Goal: Transaction & Acquisition: Purchase product/service

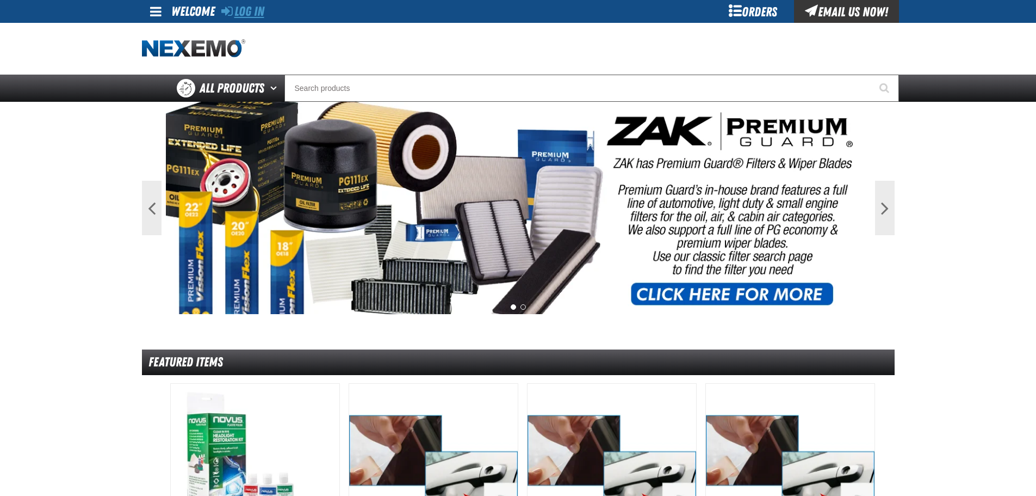
click at [260, 8] on link "Log In" at bounding box center [242, 11] width 43 height 15
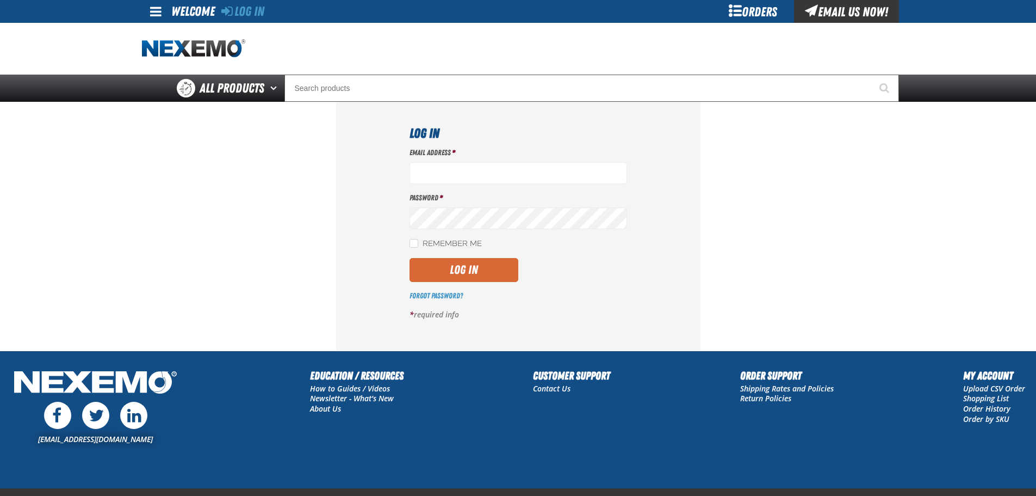
type input "cstone01@vtaig.com"
click at [469, 268] on button "Log In" at bounding box center [464, 270] width 109 height 24
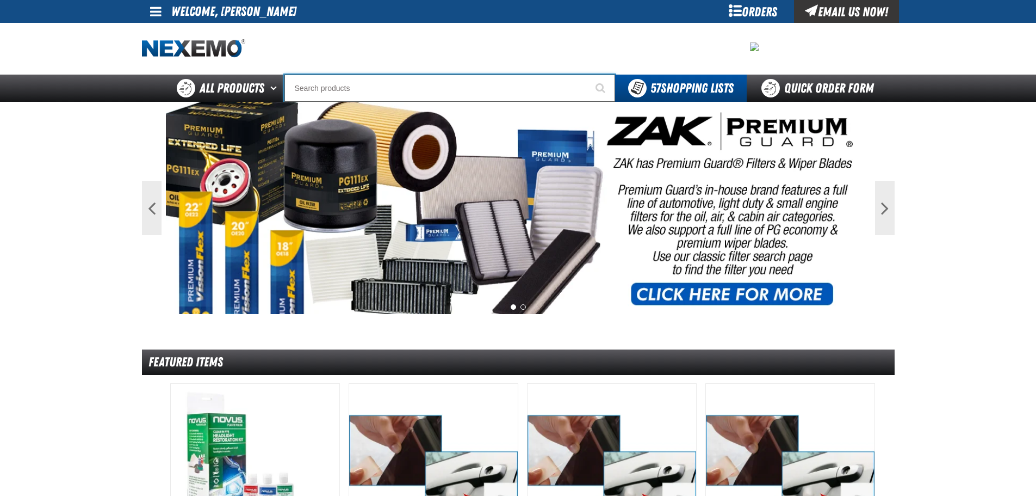
click at [318, 91] on input "Search" at bounding box center [450, 88] width 331 height 27
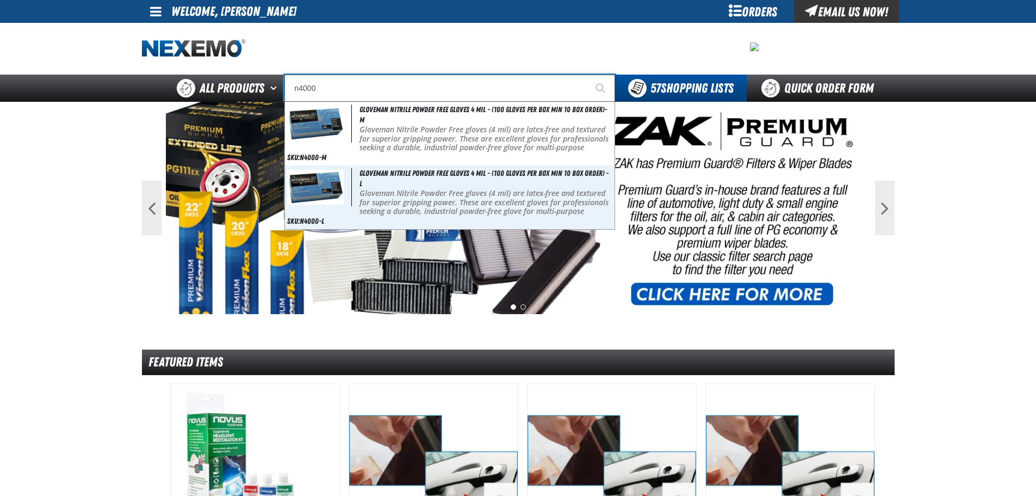
type input "n4000"
click at [588, 75] on button "Start Searching" at bounding box center [601, 88] width 27 height 27
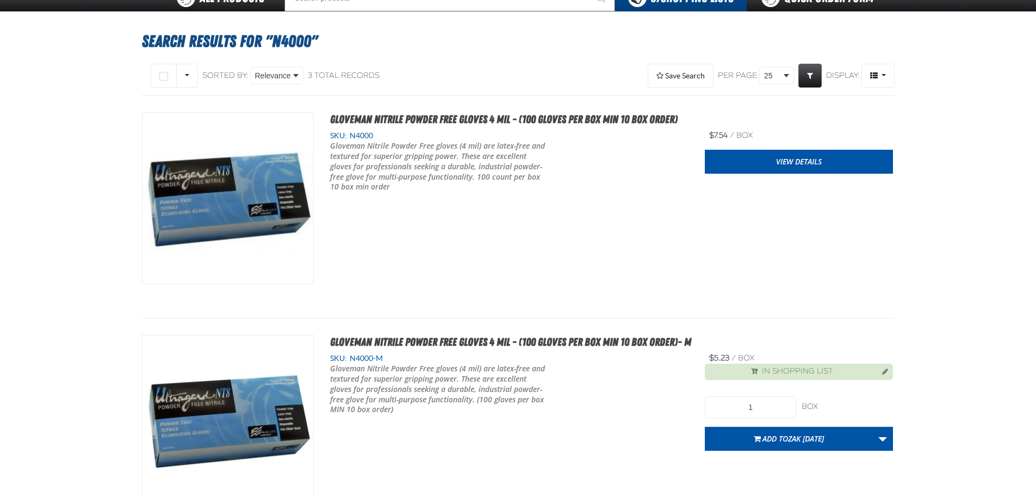
scroll to position [109, 0]
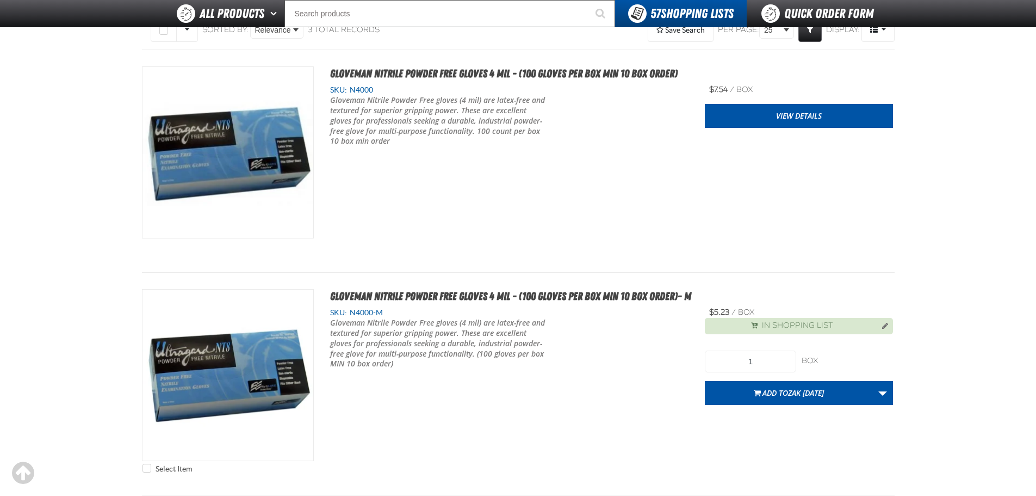
click at [801, 326] on span "In Shopping List" at bounding box center [797, 325] width 71 height 10
click at [887, 325] on button "Manage current product in the Shopping List" at bounding box center [882, 324] width 17 height 13
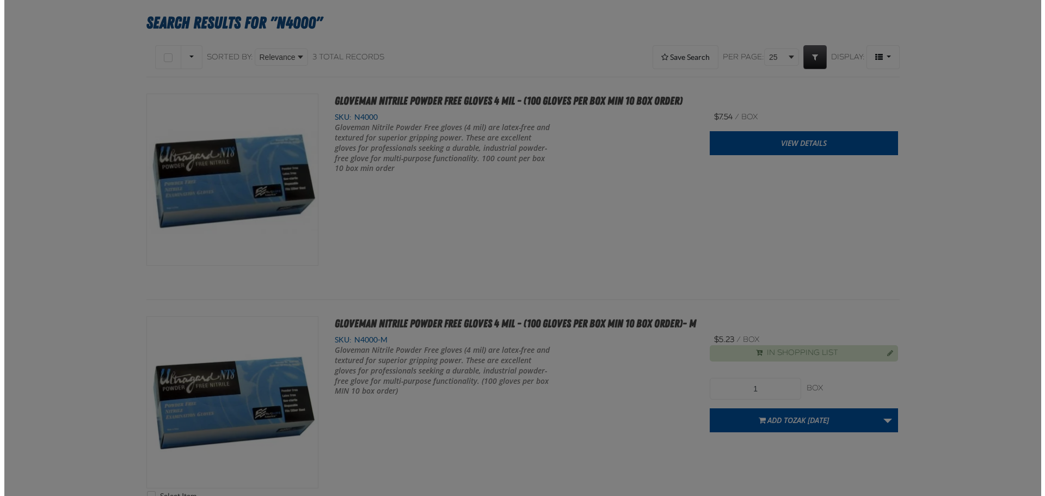
scroll to position [0, 0]
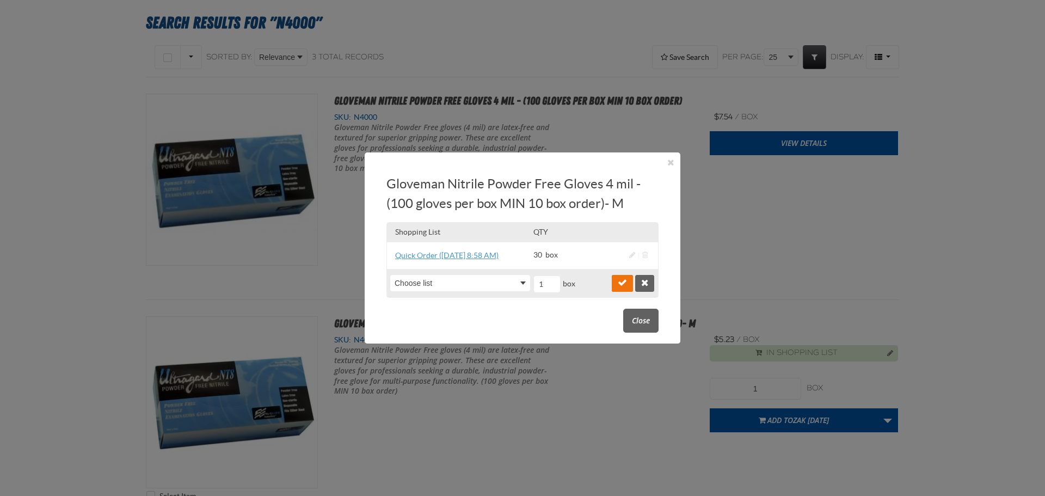
click at [488, 255] on link "Quick Order ([DATE] 8:58 AM)" at bounding box center [446, 255] width 103 height 9
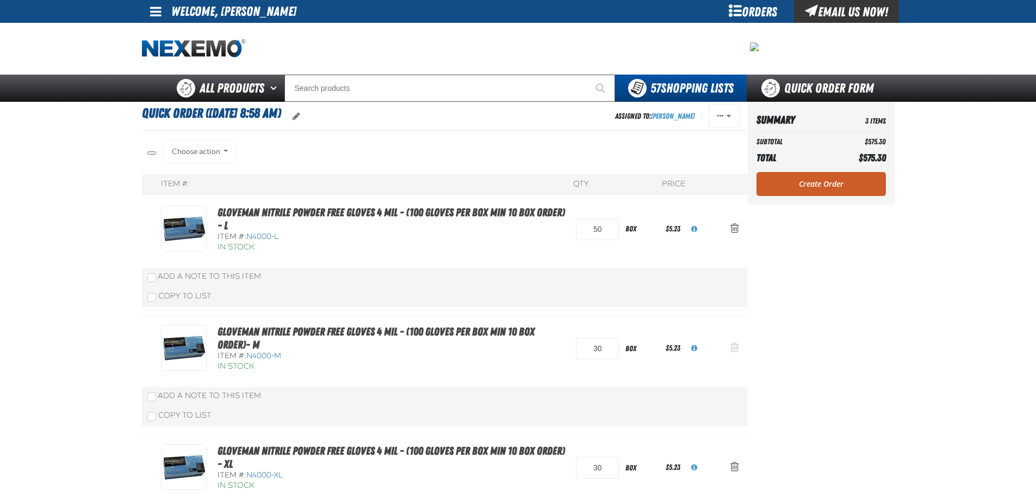
click at [736, 350] on span "oro.shoppinglist.remove_item.aria_label" at bounding box center [735, 347] width 9 height 11
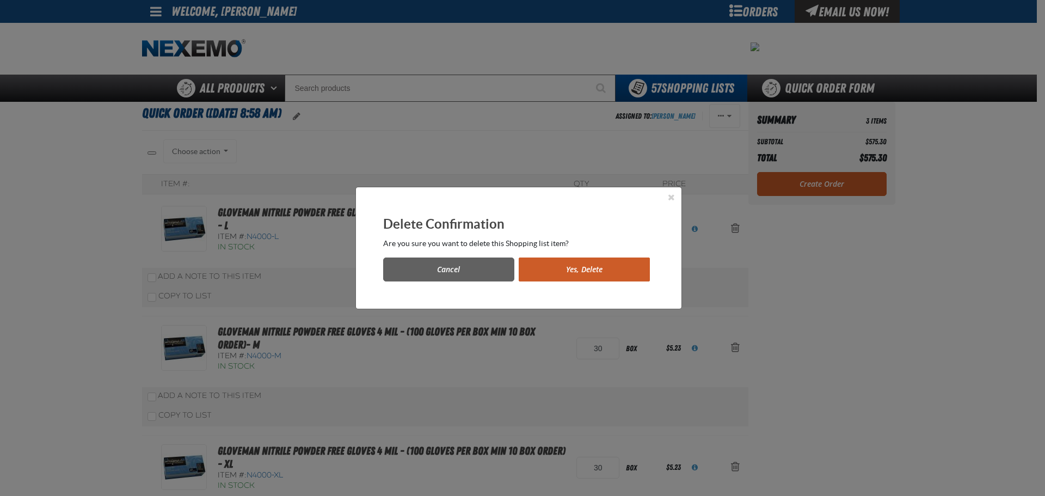
click at [569, 267] on button "Yes, Delete" at bounding box center [583, 269] width 131 height 24
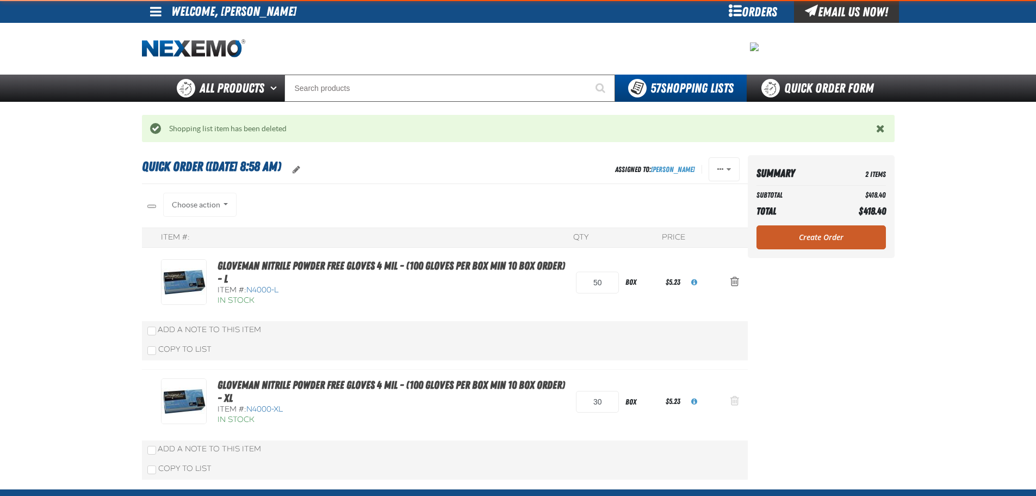
click at [734, 398] on span "oro.shoppinglist.remove_item.aria_label" at bounding box center [735, 400] width 9 height 11
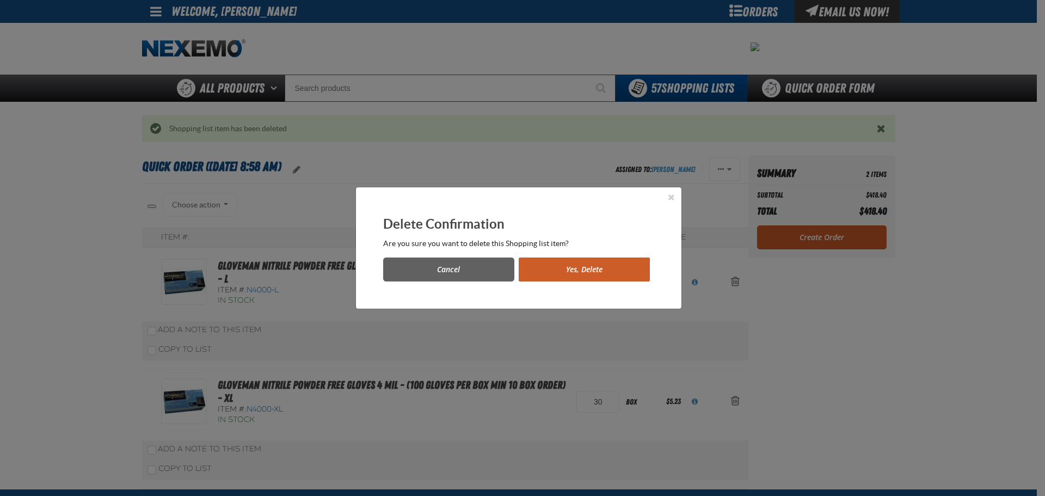
click at [597, 262] on button "Yes, Delete" at bounding box center [583, 269] width 131 height 24
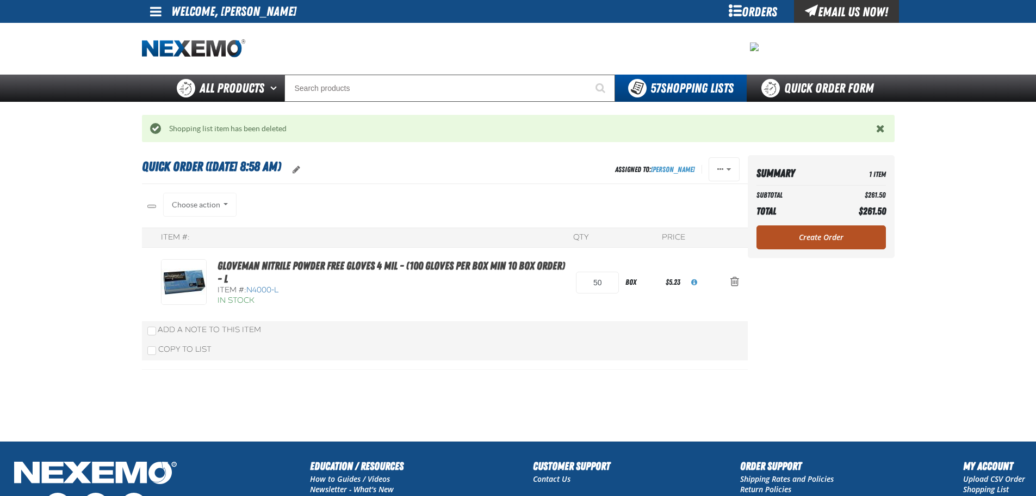
click at [829, 229] on link "Create Order" at bounding box center [821, 237] width 129 height 24
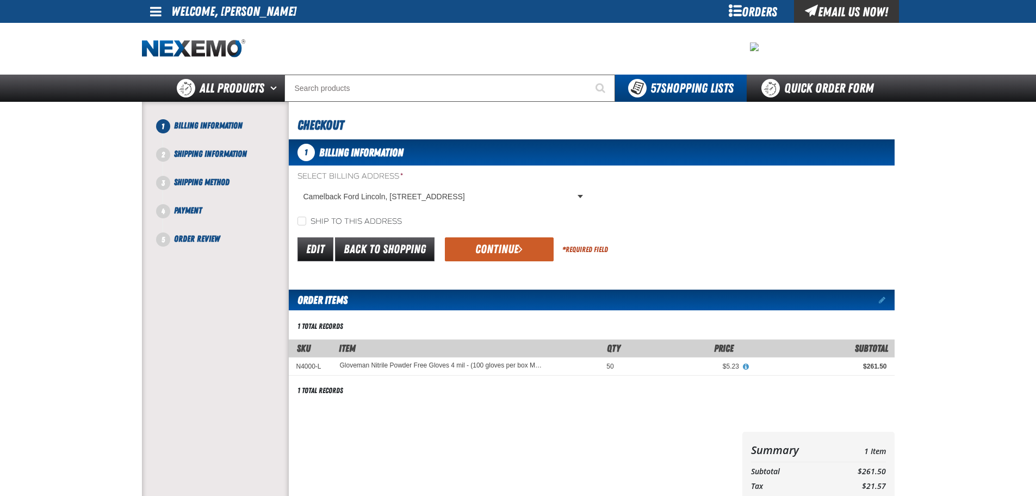
click at [360, 217] on label "Ship to this address" at bounding box center [350, 222] width 104 height 10
click at [306, 217] on input "Ship to this address" at bounding box center [302, 221] width 9 height 9
checkbox input "true"
click at [460, 244] on button "Continue" at bounding box center [499, 249] width 109 height 24
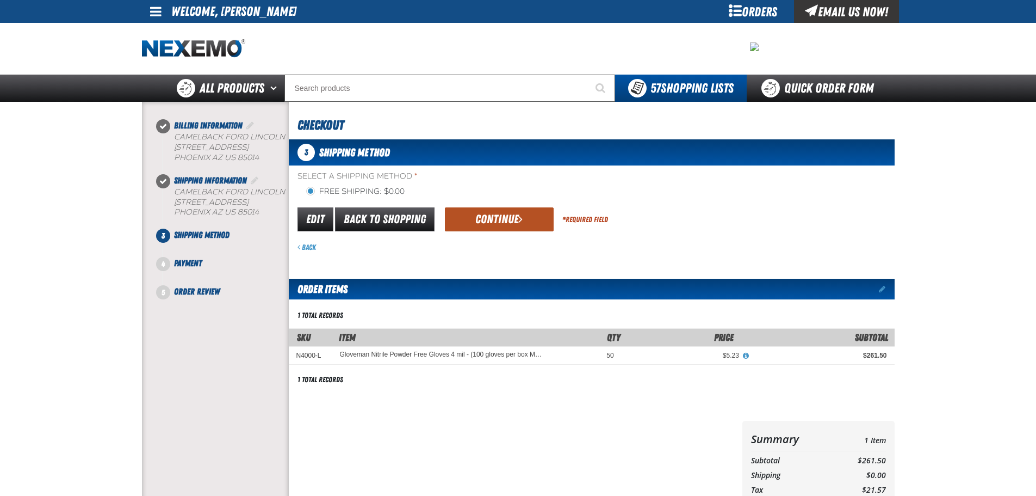
click at [474, 217] on button "Continue" at bounding box center [499, 219] width 109 height 24
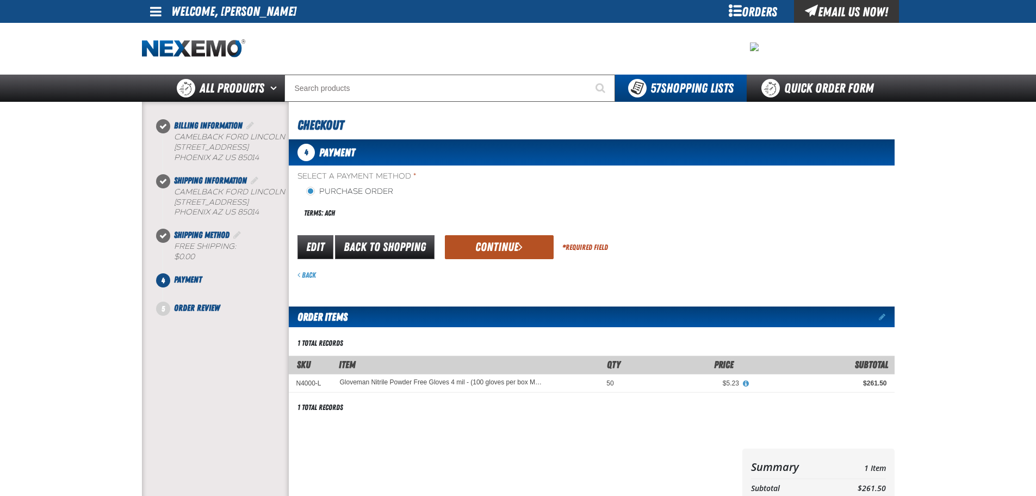
click at [483, 241] on button "Continue" at bounding box center [499, 247] width 109 height 24
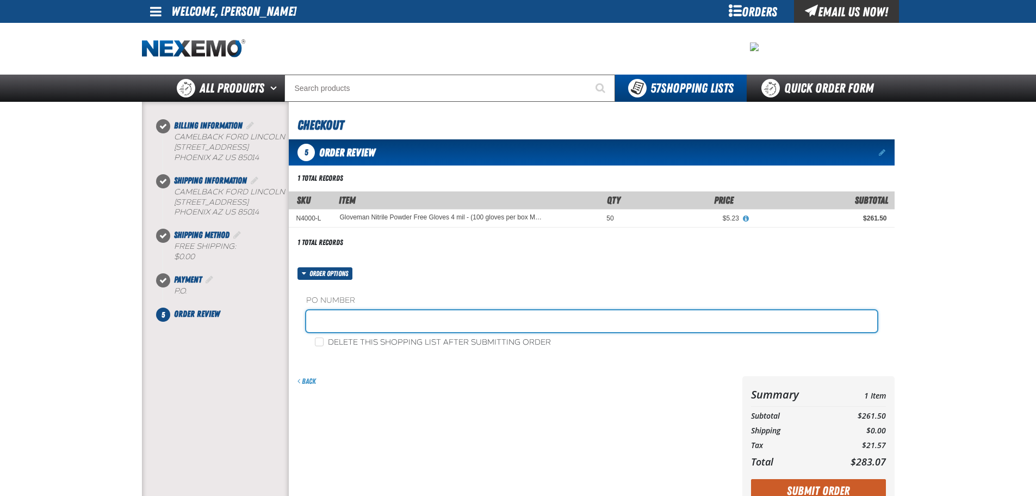
click at [344, 315] on input "text" at bounding box center [591, 321] width 571 height 22
click at [356, 313] on input "text" at bounding box center [591, 321] width 571 height 22
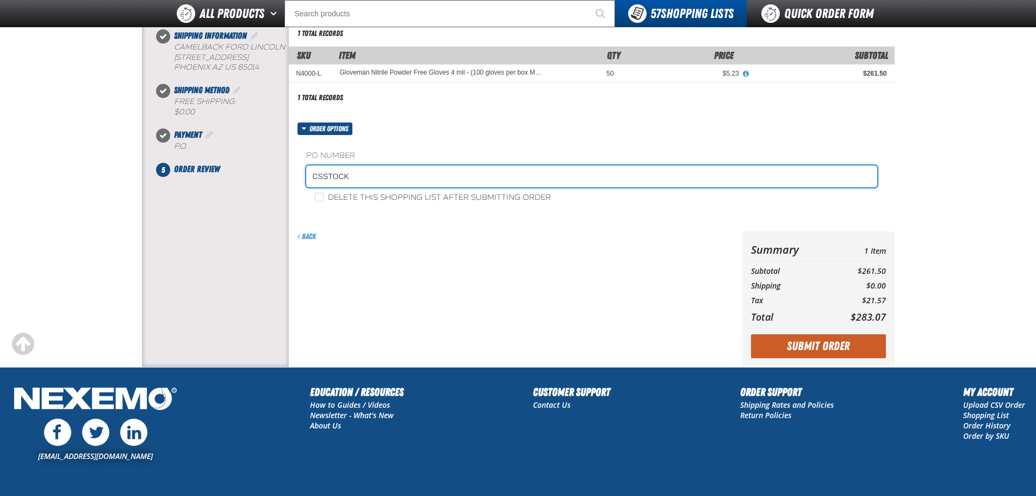
scroll to position [163, 0]
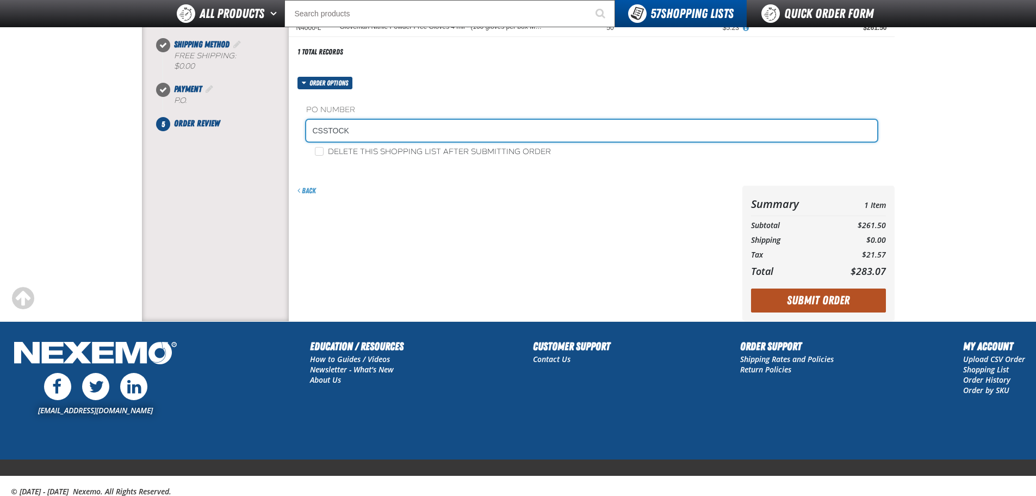
type input "CSSTOCK"
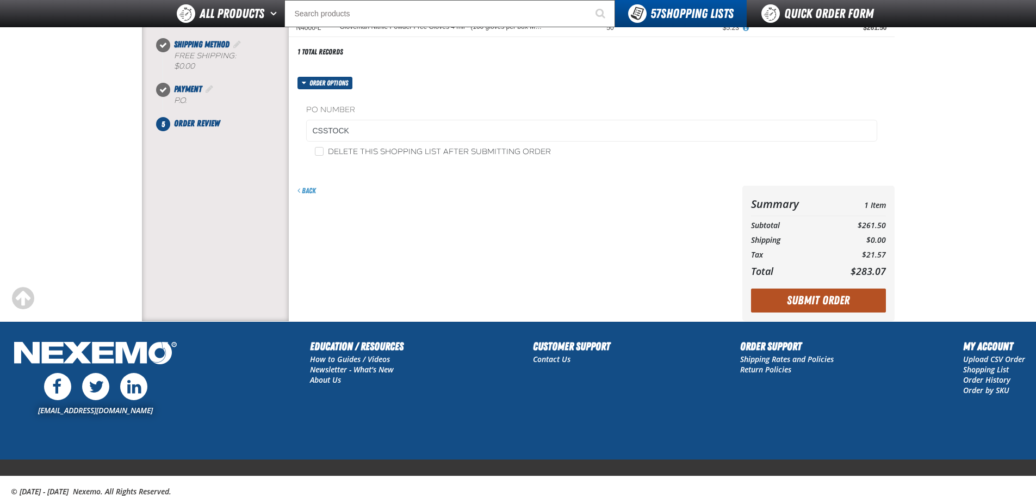
click at [816, 304] on button "Submit Order" at bounding box center [818, 300] width 135 height 24
